Goal: Check status: Check status

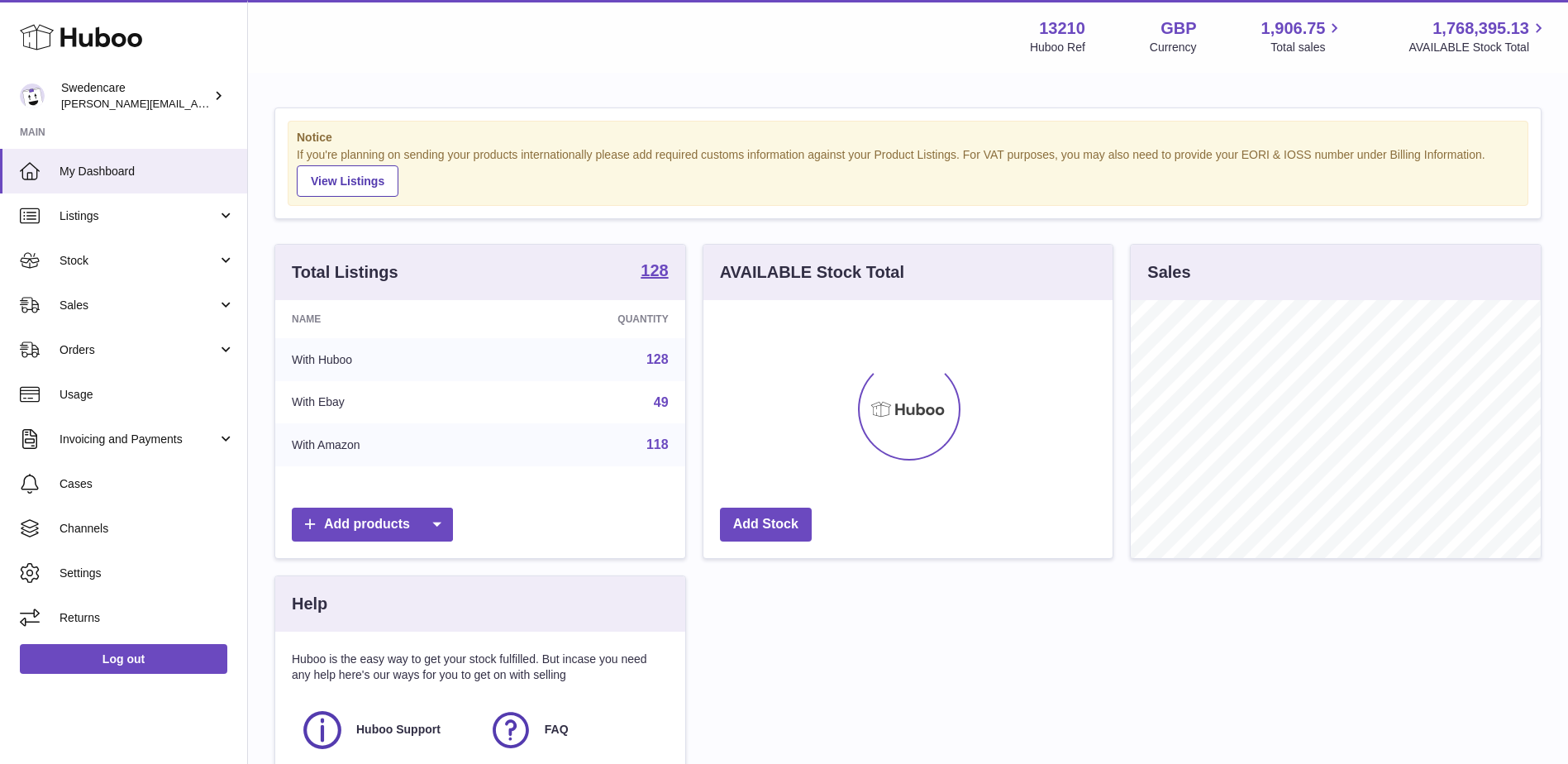
scroll to position [258, 409]
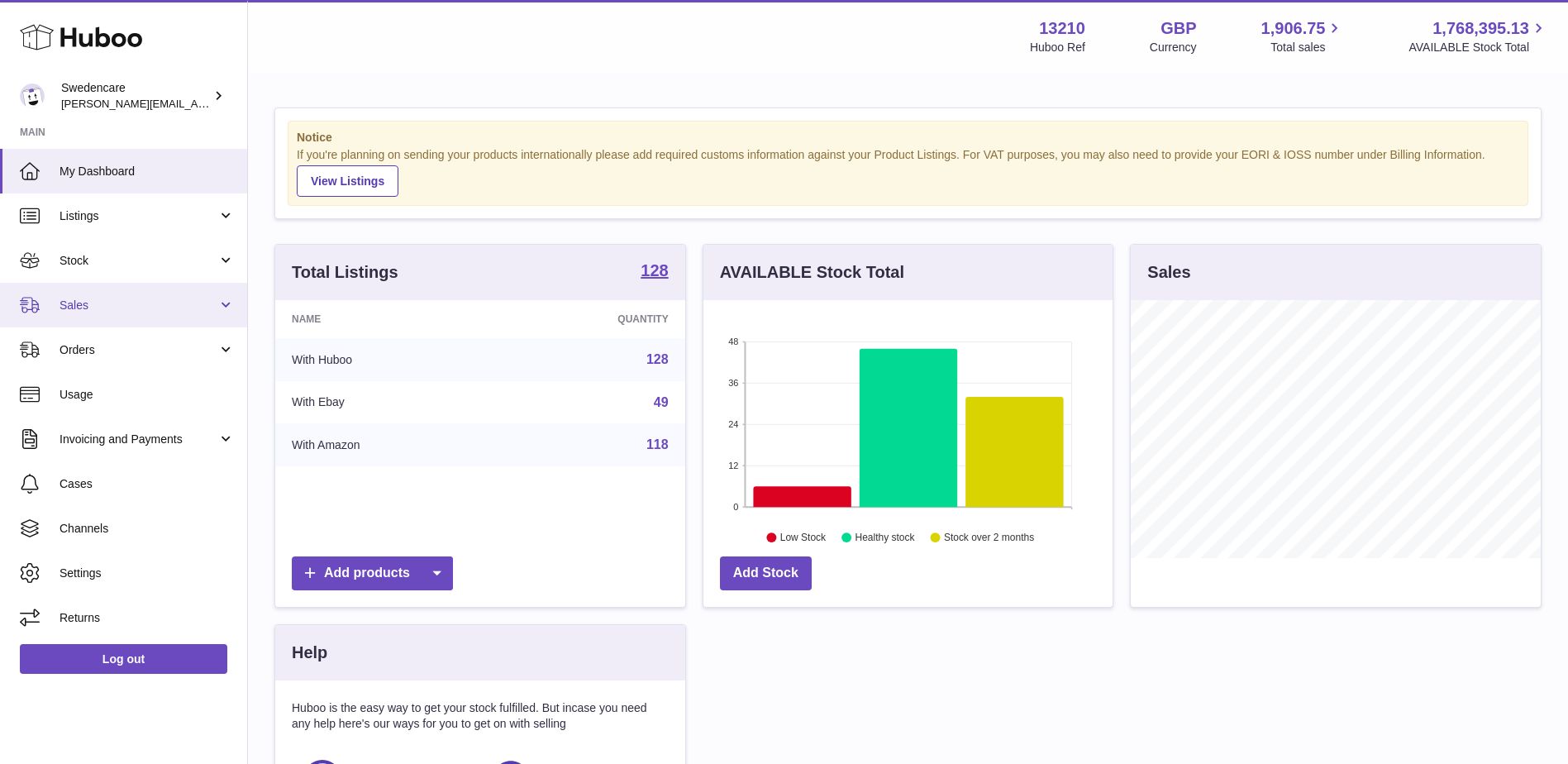
click at [131, 319] on link "Sales" at bounding box center [123, 305] width 247 height 45
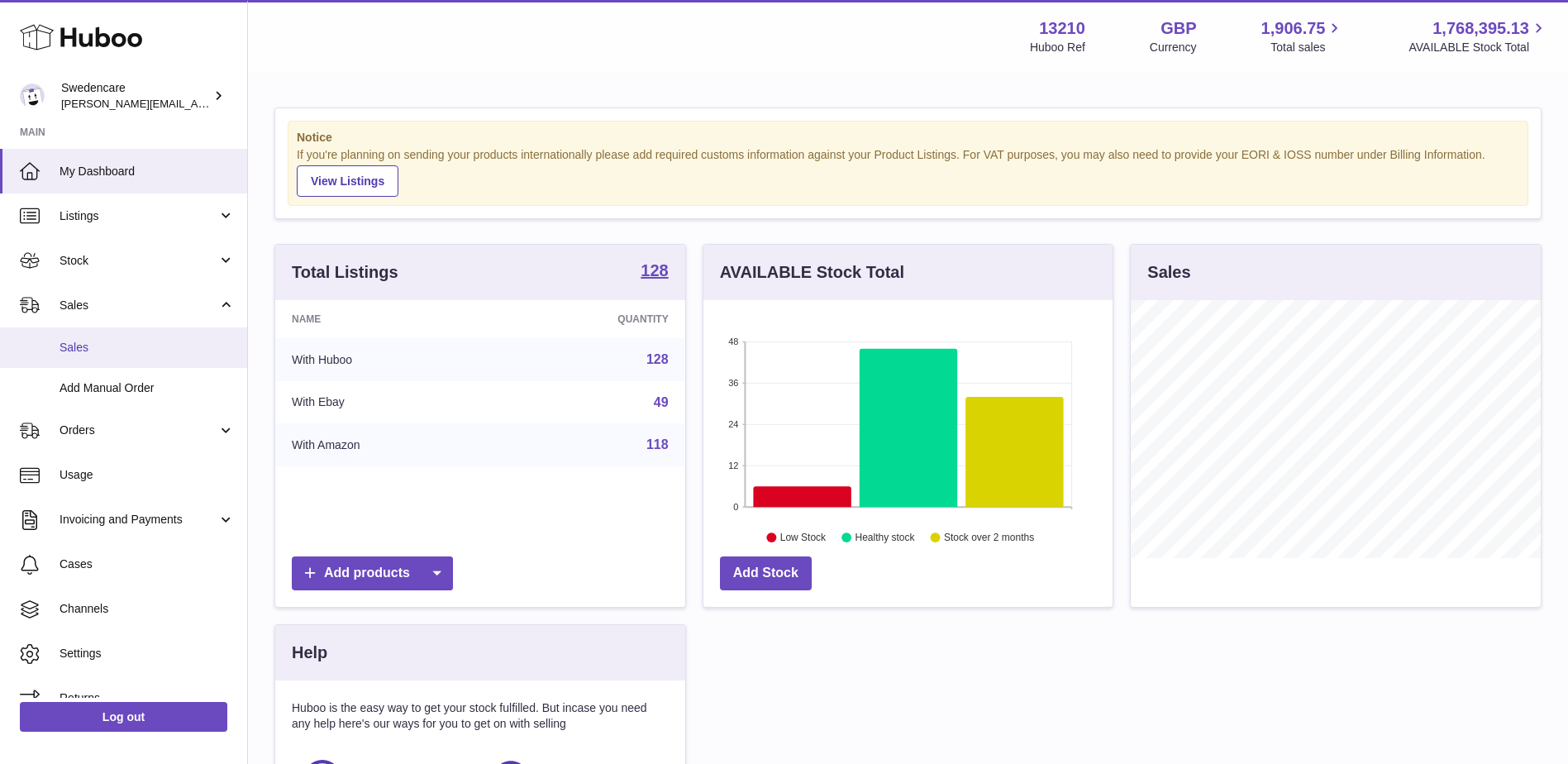
click at [138, 340] on span "Sales" at bounding box center [147, 348] width 176 height 16
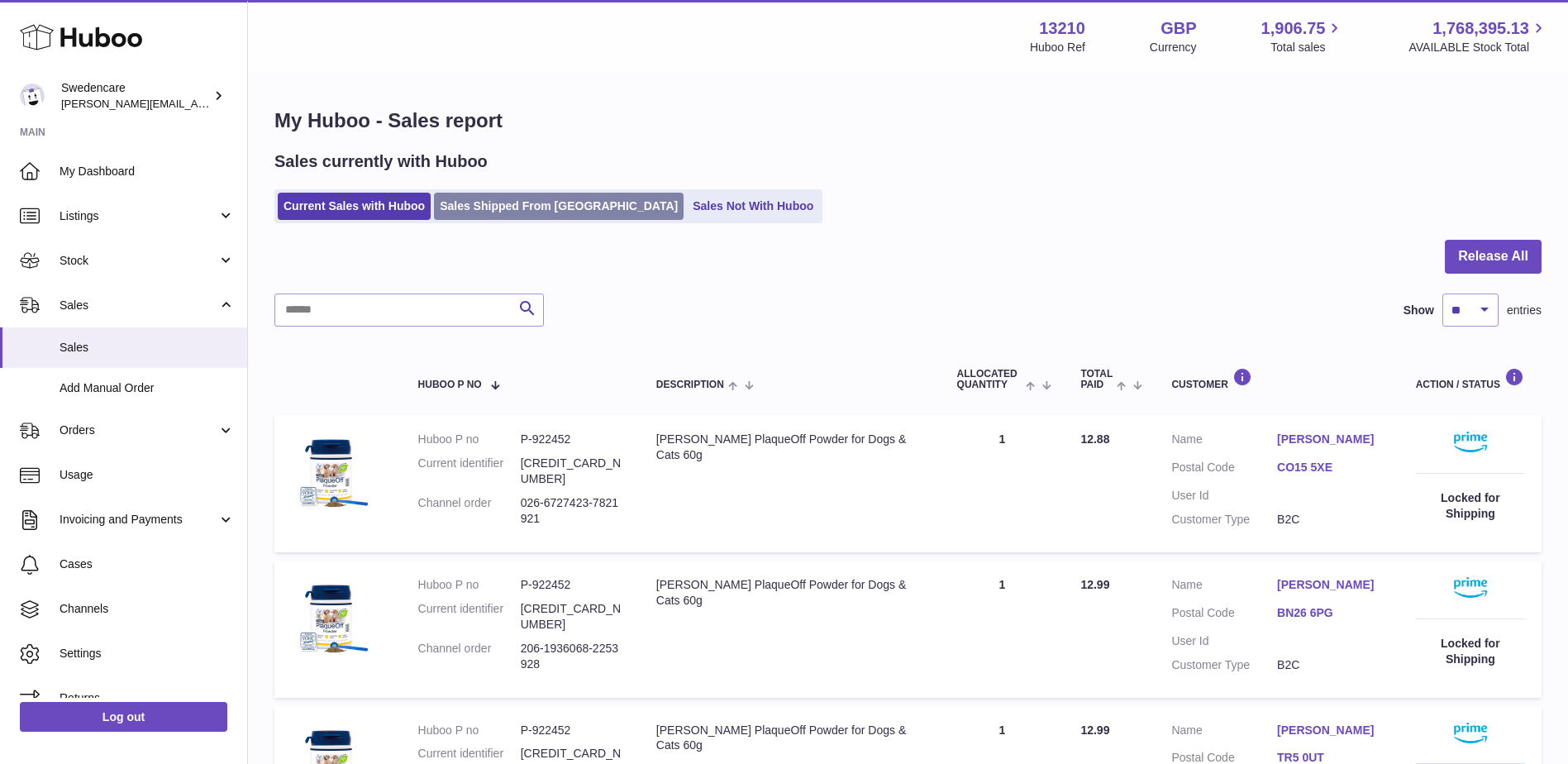
click at [552, 201] on link "Sales Shipped From [GEOGRAPHIC_DATA]" at bounding box center [559, 206] width 250 height 28
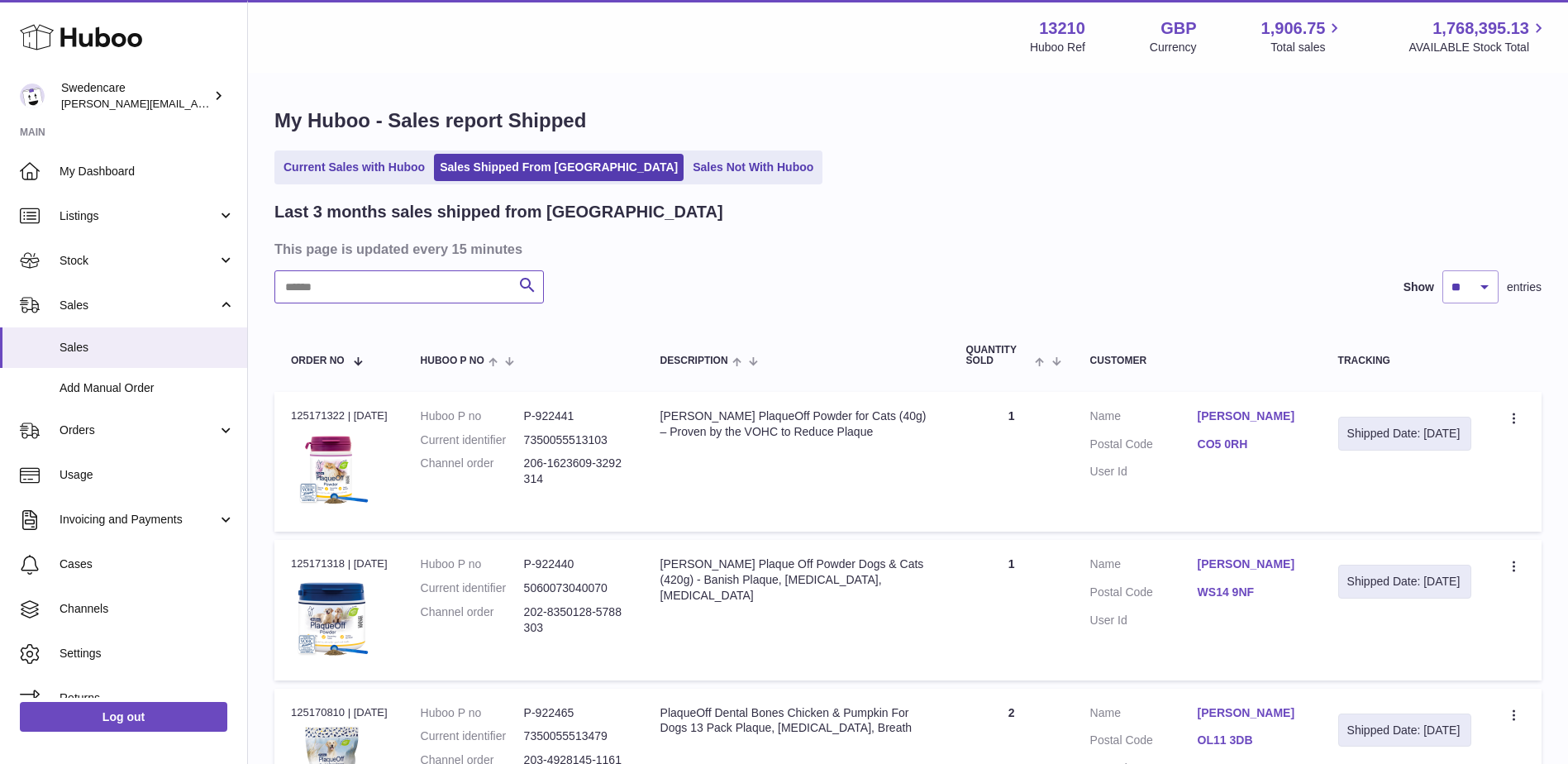
click at [408, 300] on input "text" at bounding box center [409, 286] width 269 height 33
paste input "**********"
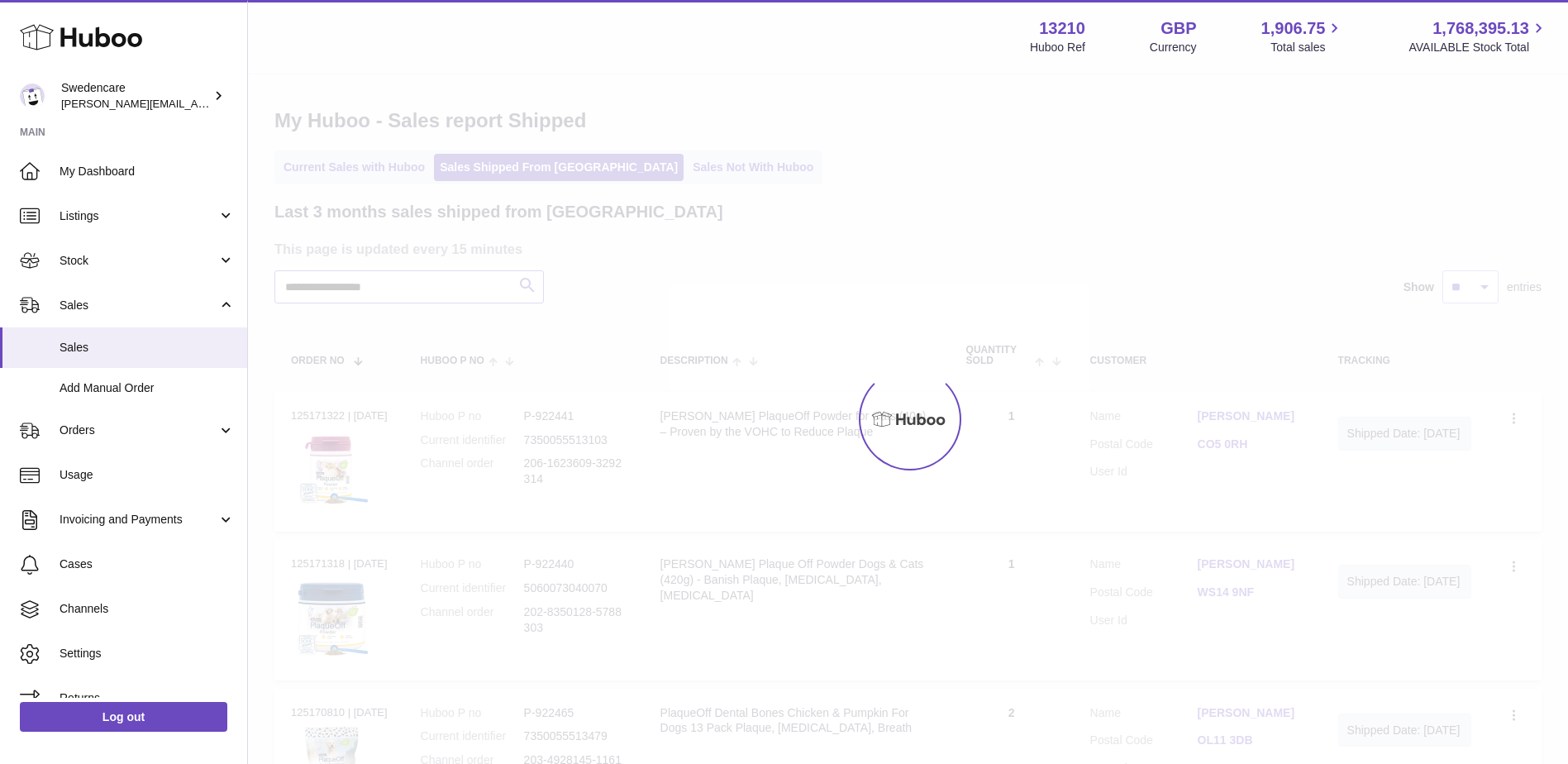
type input "**********"
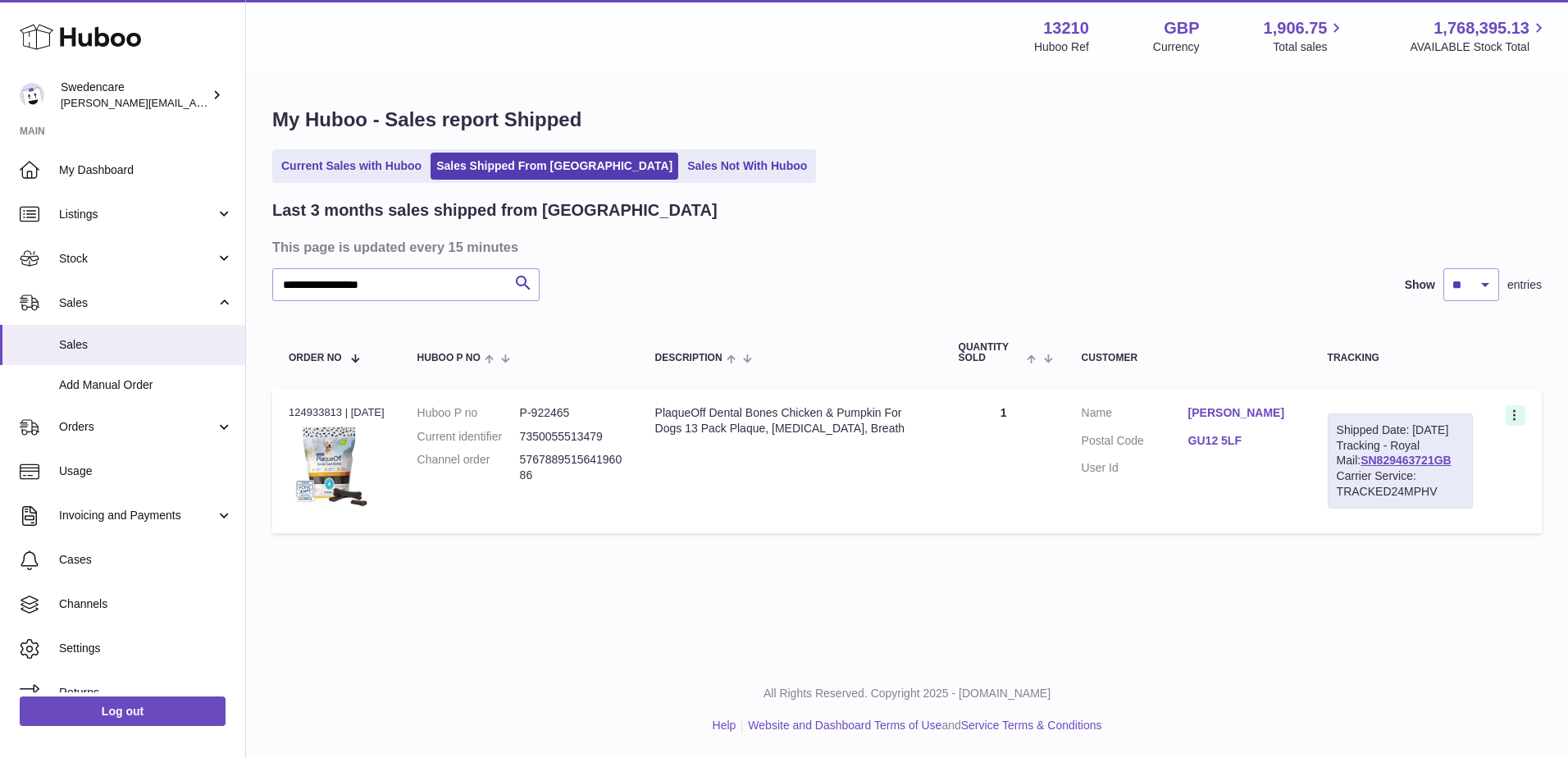
click at [1511, 416] on icon at bounding box center [1515, 417] width 19 height 17
click at [1486, 480] on li "Duplicate Order" at bounding box center [1442, 486] width 164 height 35
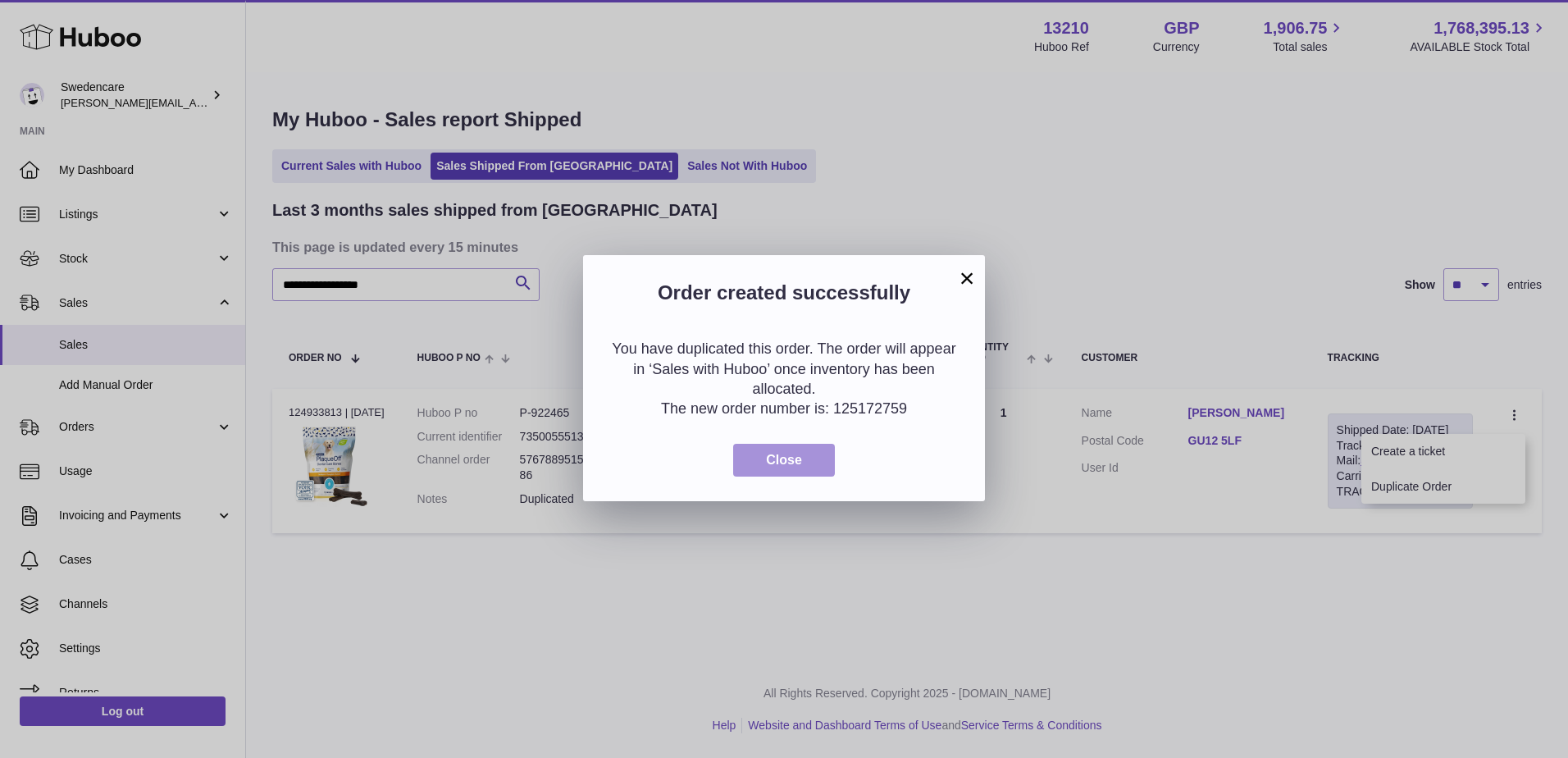
click at [793, 446] on button "Close" at bounding box center [784, 461] width 102 height 34
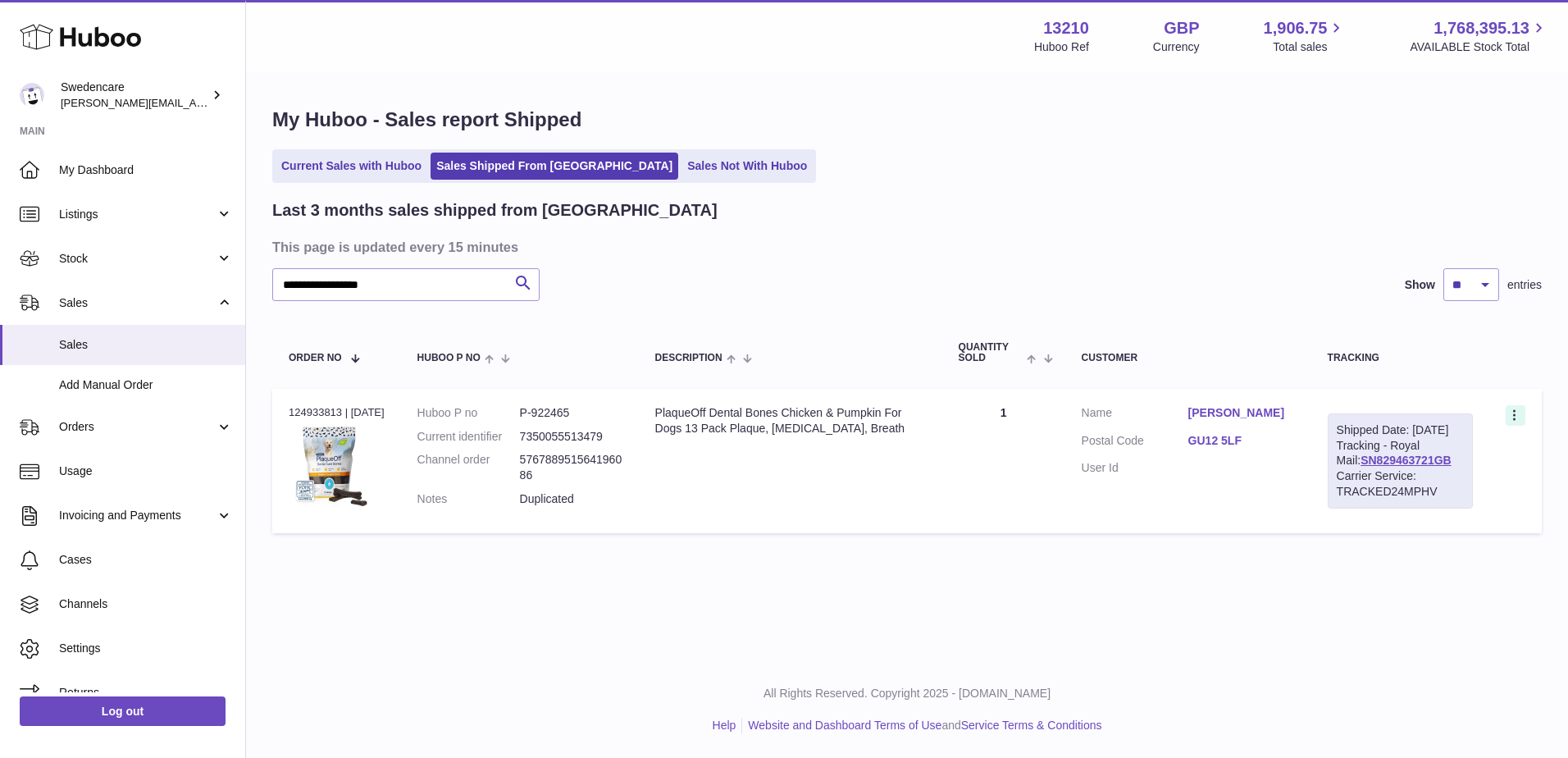
click at [1520, 413] on icon at bounding box center [1515, 417] width 19 height 17
click at [1439, 485] on li "Duplicate Order" at bounding box center [1442, 486] width 164 height 35
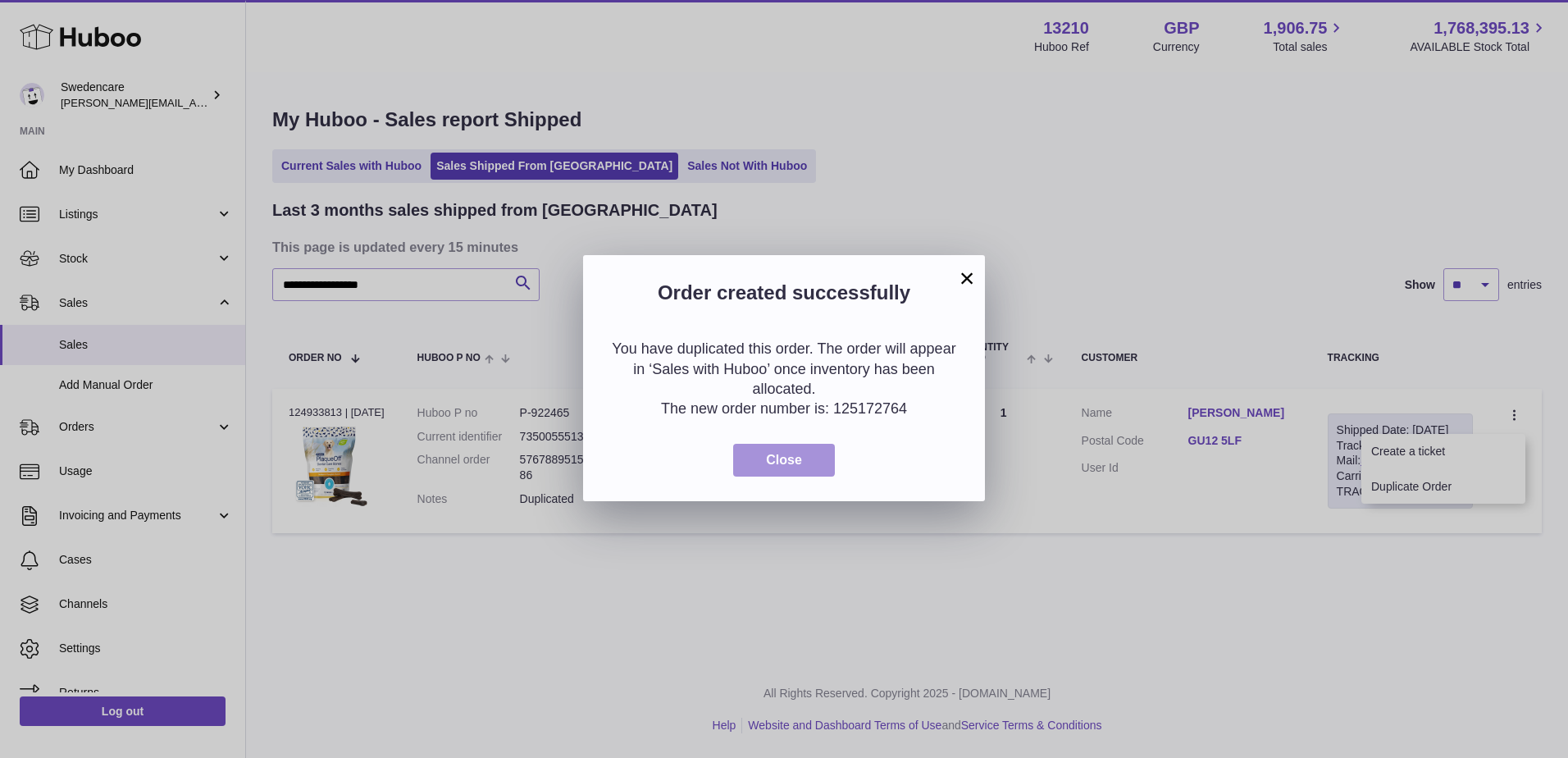
click at [769, 473] on button "Close" at bounding box center [784, 461] width 102 height 34
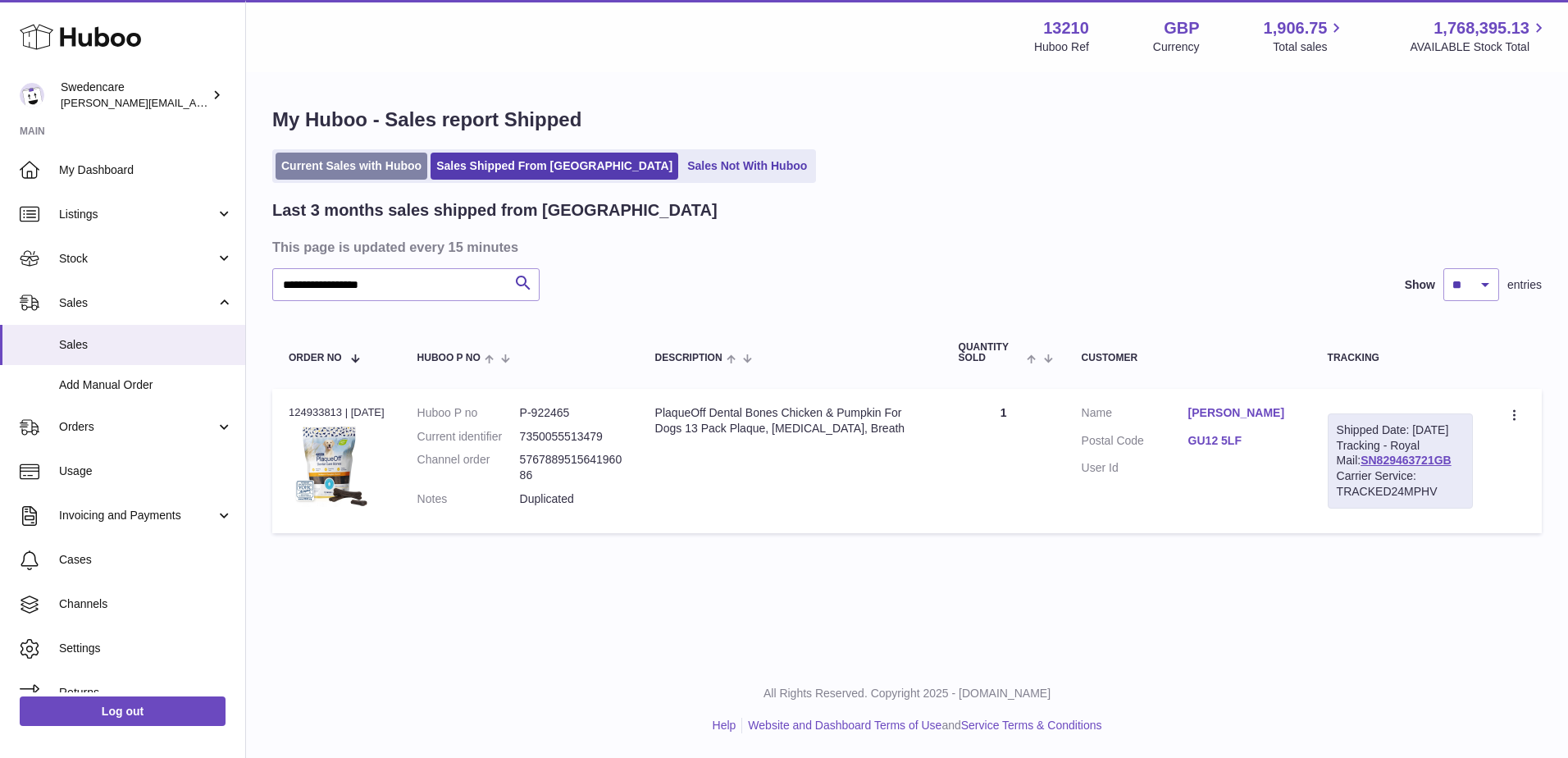
click at [359, 170] on link "Current Sales with Huboo" at bounding box center [352, 165] width 152 height 27
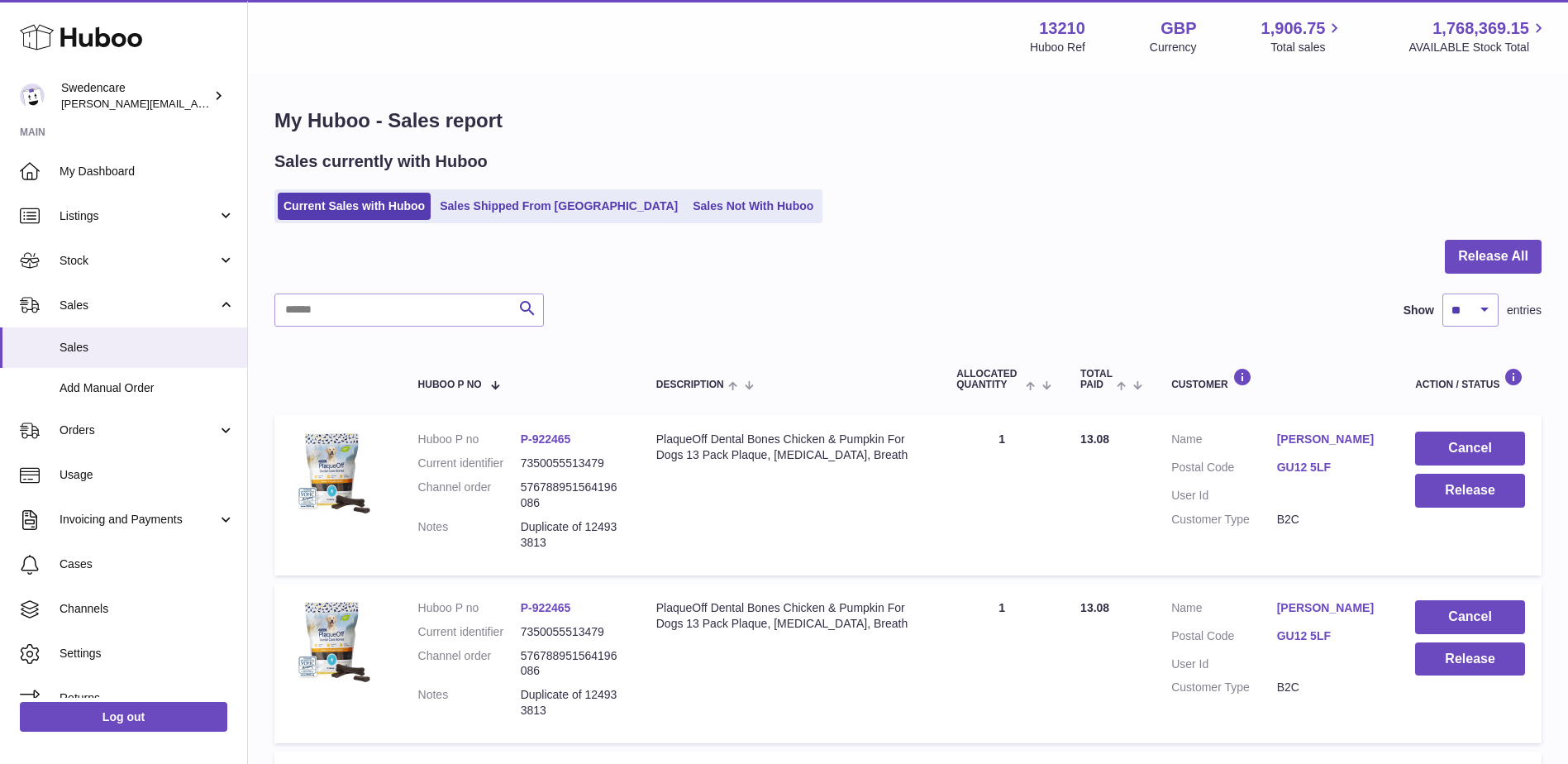
drag, startPoint x: 408, startPoint y: 233, endPoint x: 420, endPoint y: 229, distance: 12.6
click at [474, 207] on link "Sales Shipped From Huboo" at bounding box center [559, 206] width 250 height 28
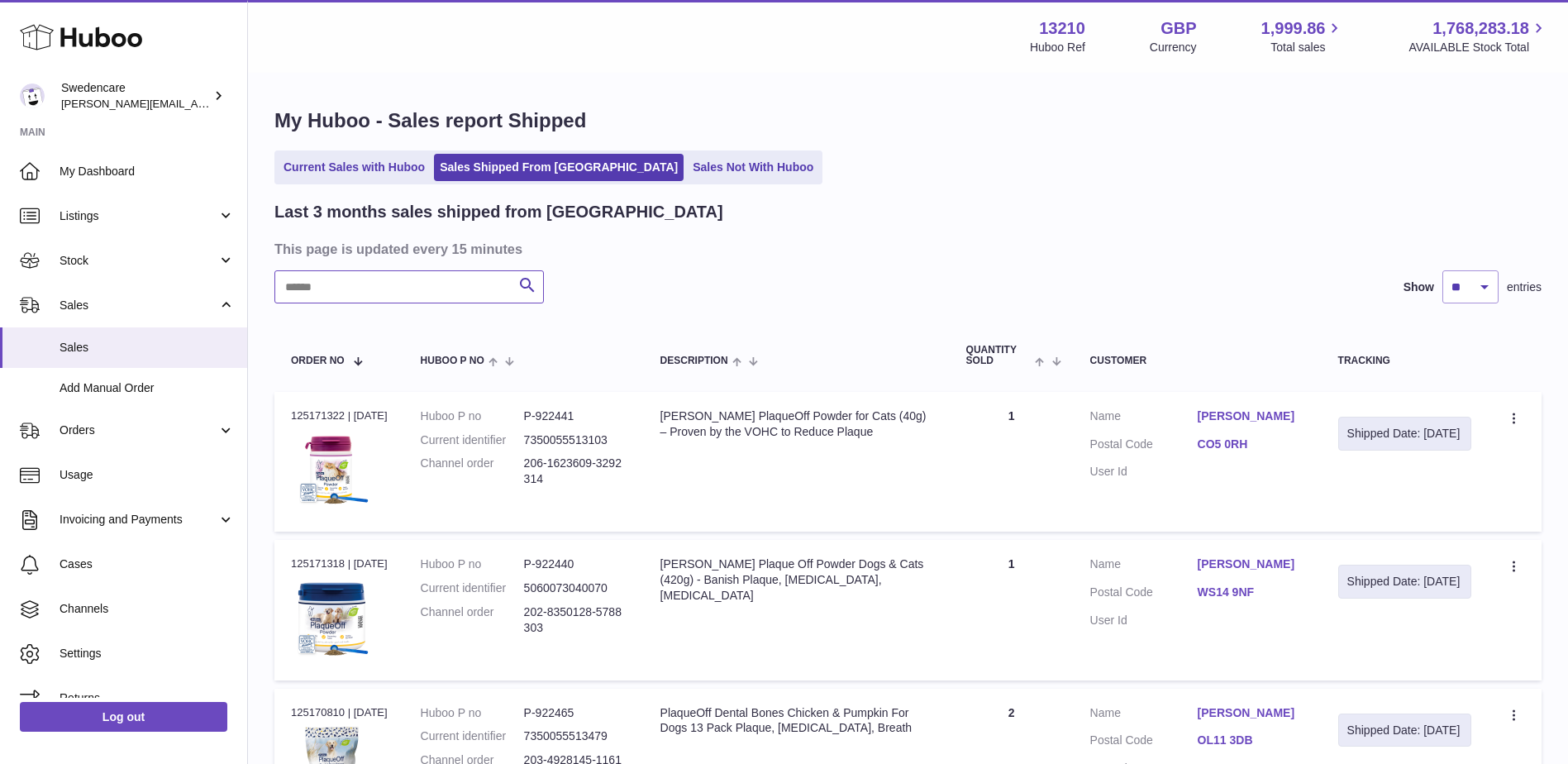
click at [472, 293] on input "text" at bounding box center [409, 286] width 269 height 33
paste input "**********"
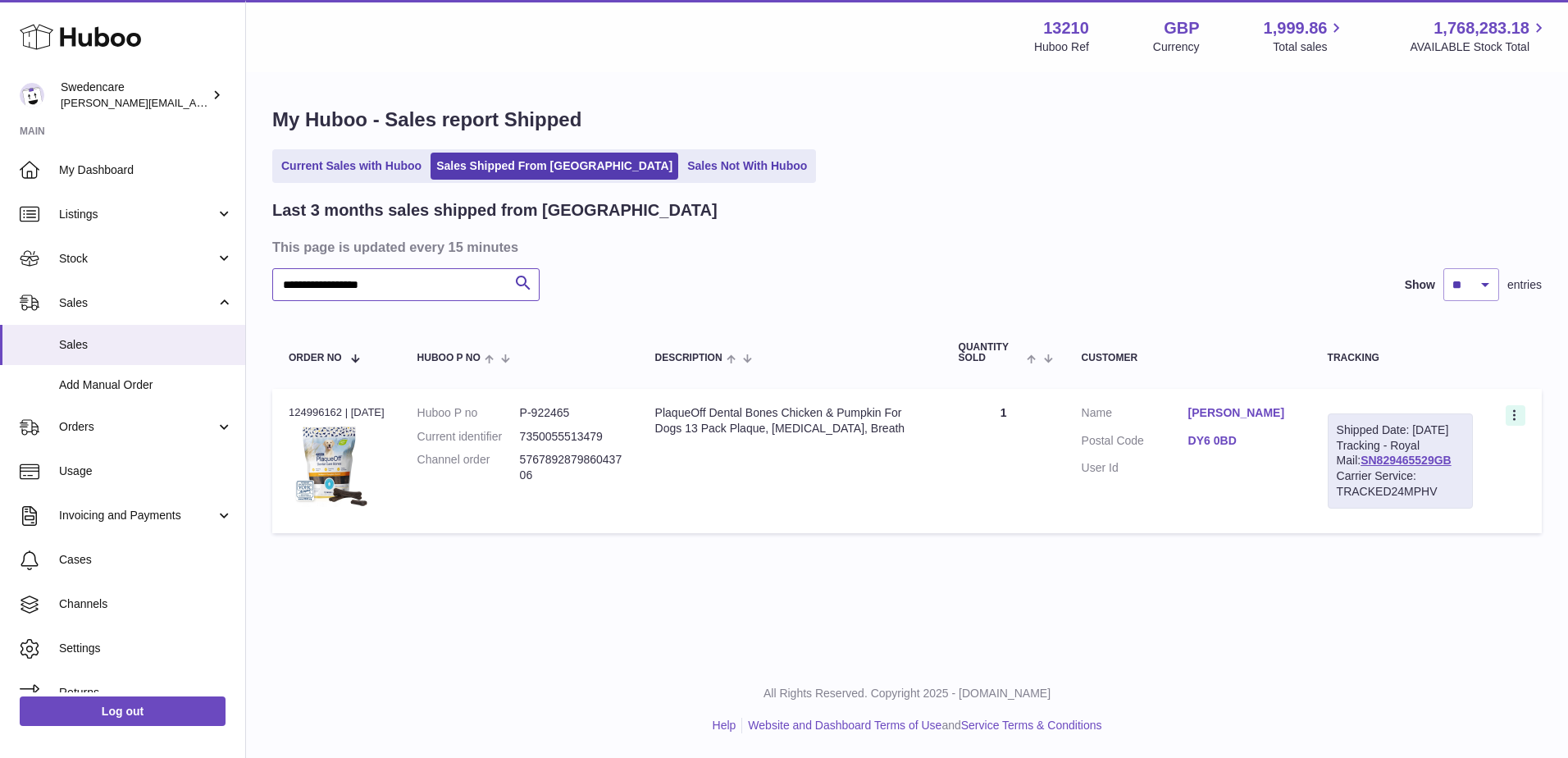
type input "**********"
click at [1520, 417] on icon at bounding box center [1515, 417] width 19 height 17
click at [1496, 481] on li "Duplicate Order" at bounding box center [1442, 486] width 164 height 35
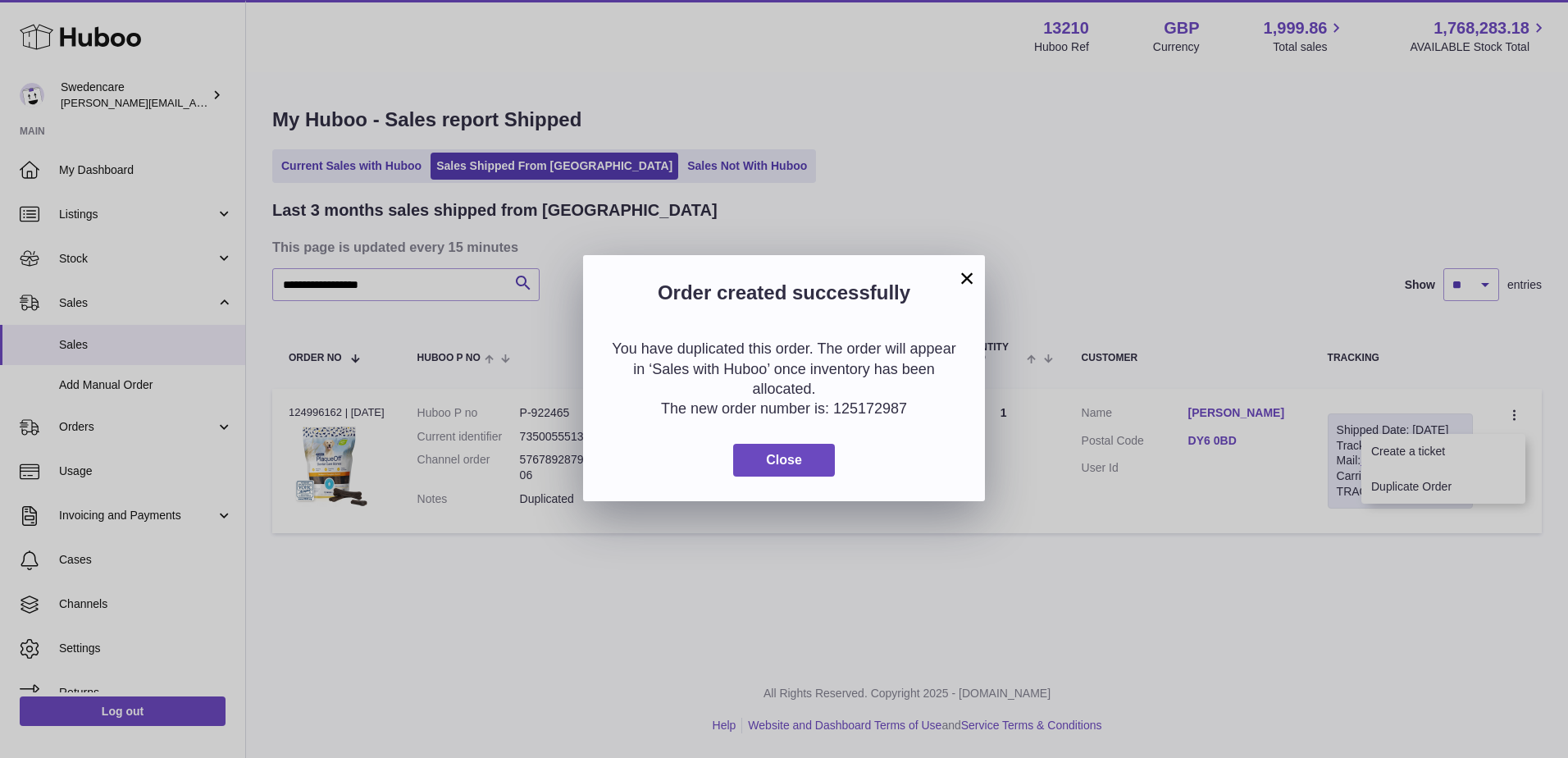
drag, startPoint x: 968, startPoint y: 277, endPoint x: 937, endPoint y: 310, distance: 45.3
click at [968, 277] on button "×" at bounding box center [967, 278] width 19 height 19
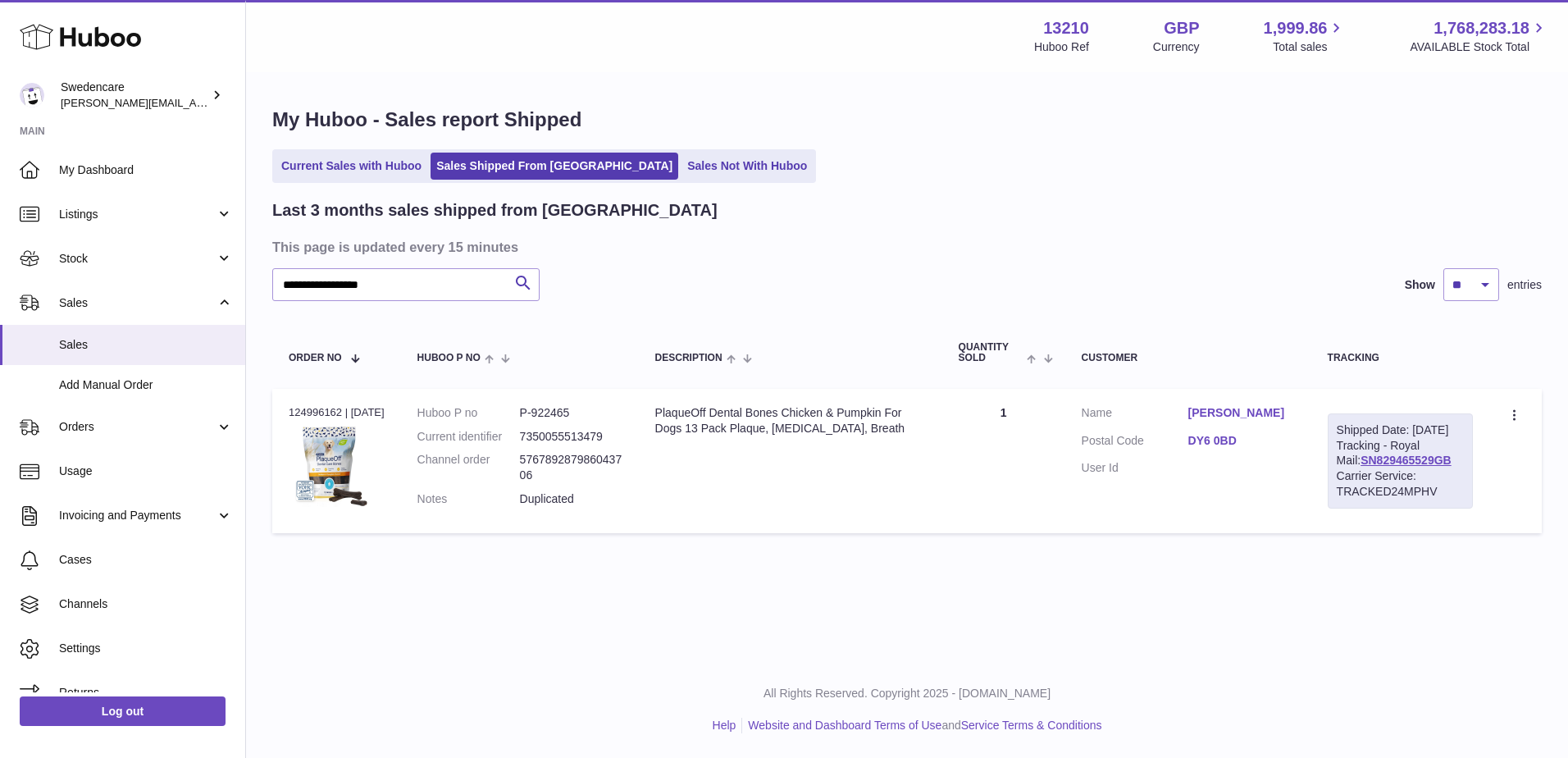
click at [340, 60] on div "Menu Huboo 13210 Huboo Ref GBP Currency 1,999.86 Total sales 1,768,283.18 AVAIL…" at bounding box center [906, 36] width 1322 height 73
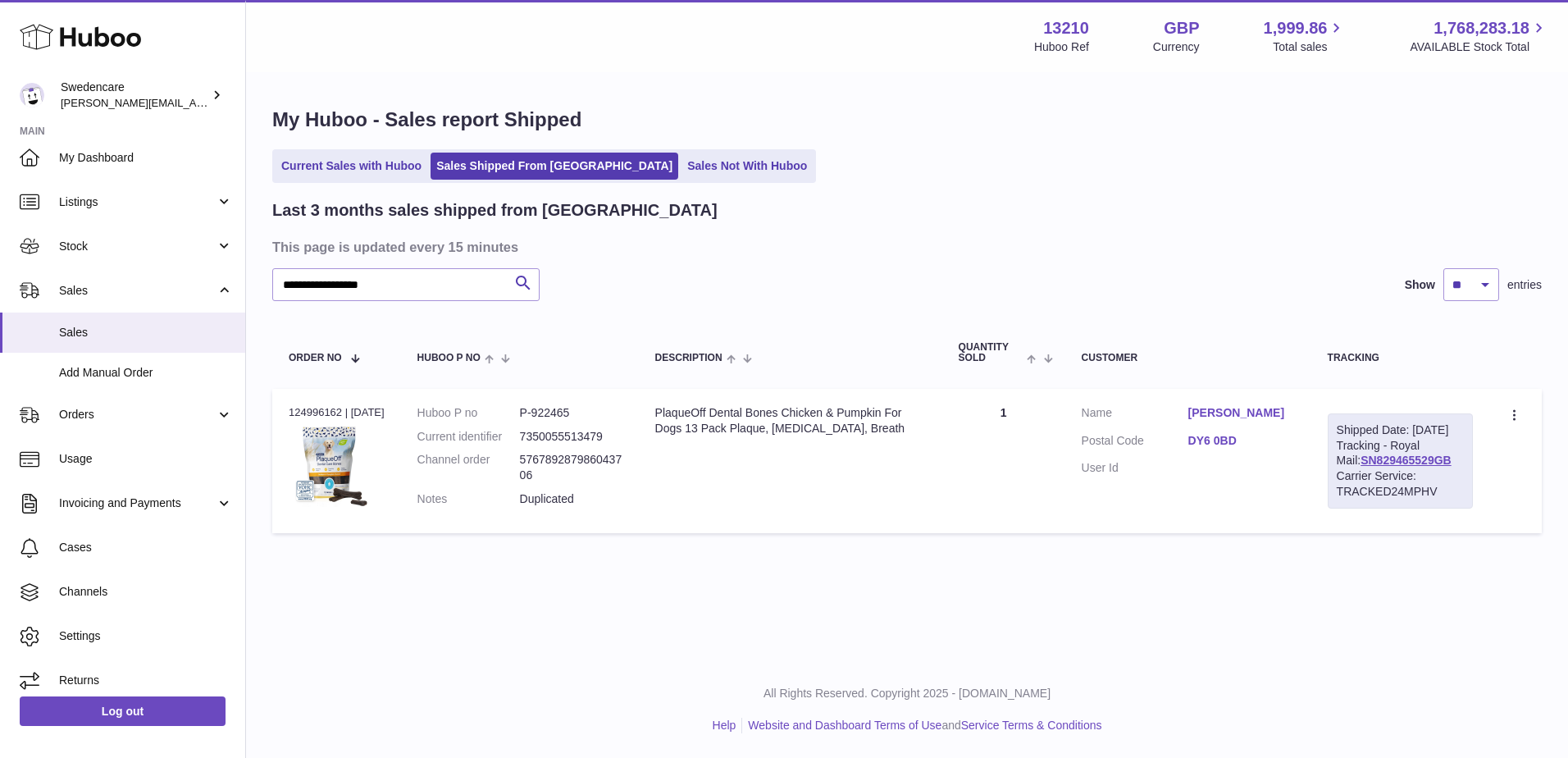
scroll to position [11, 0]
click at [895, 159] on div "Current Sales with Huboo Sales Shipped From Huboo Sales Not With Huboo" at bounding box center [906, 166] width 1269 height 34
